Goal: Information Seeking & Learning: Learn about a topic

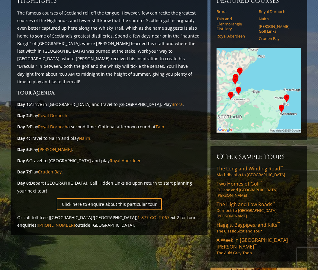
scroll to position [80, 0]
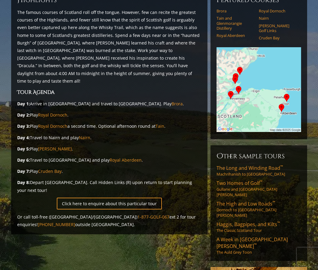
click at [255, 76] on img at bounding box center [259, 89] width 85 height 85
click at [252, 84] on img at bounding box center [259, 89] width 85 height 85
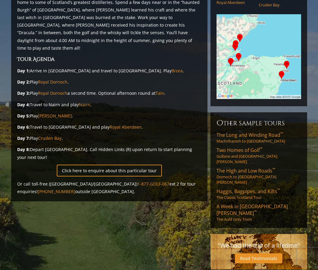
scroll to position [63, 0]
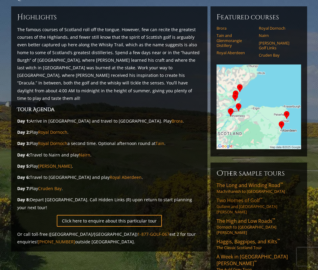
click at [237, 197] on span "Two Homes of Golf ™" at bounding box center [240, 200] width 46 height 7
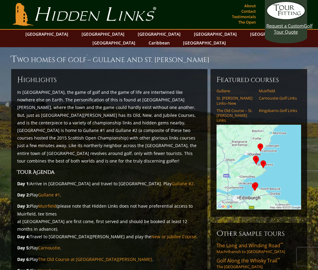
click at [258, 179] on img at bounding box center [259, 167] width 85 height 85
